Goal: Task Accomplishment & Management: Use online tool/utility

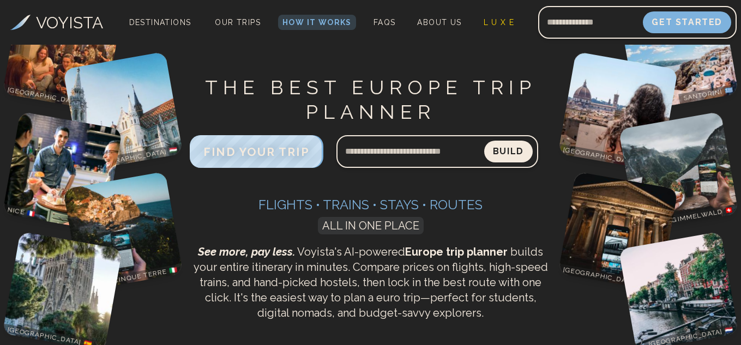
click at [518, 201] on h3 "Flights • Trains • Stays • Routes" at bounding box center [371, 204] width 362 height 17
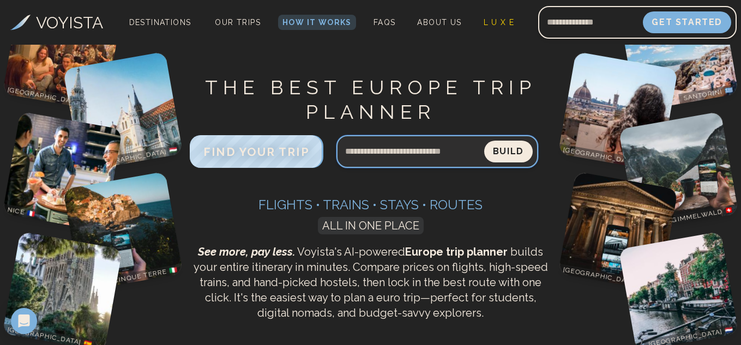
click at [415, 148] on input "Search query" at bounding box center [410, 151] width 148 height 26
type input "*"
type input "**********"
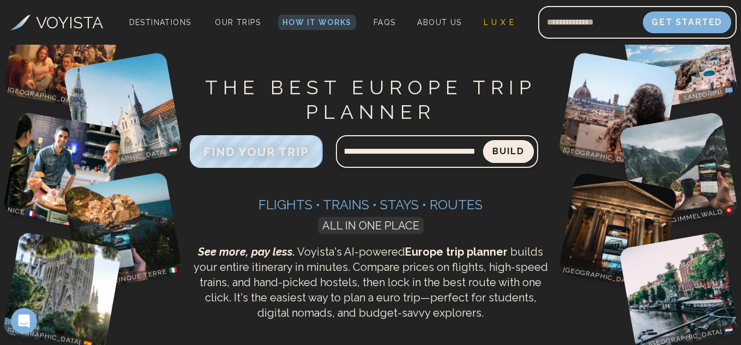
click at [514, 147] on button "Build" at bounding box center [508, 151] width 51 height 23
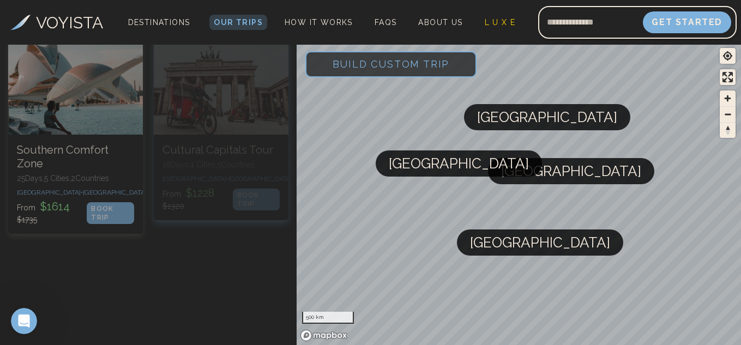
scroll to position [345, 0]
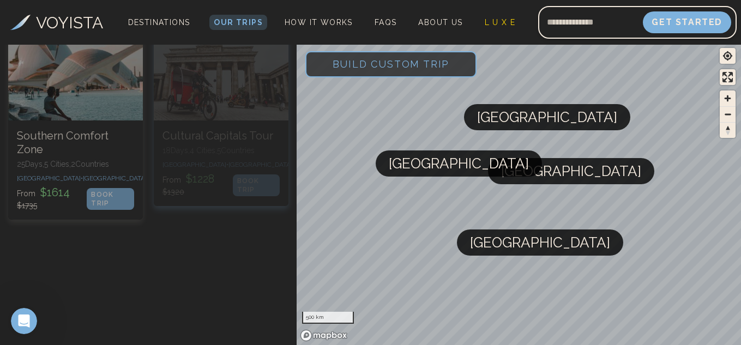
click at [224, 139] on h3 "Cultural Capitals Tour" at bounding box center [220, 136] width 117 height 14
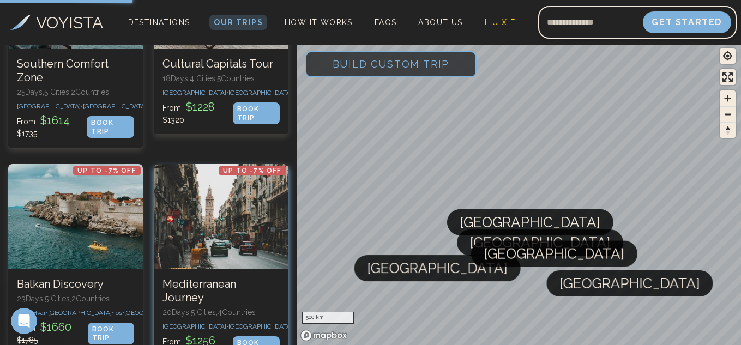
scroll to position [454, 0]
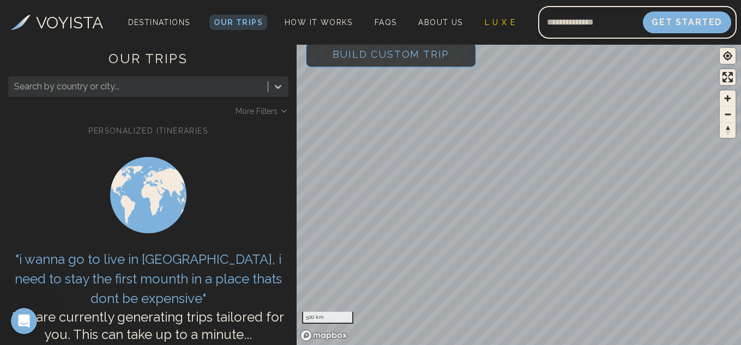
scroll to position [190, 0]
